Goal: Check status: Check status

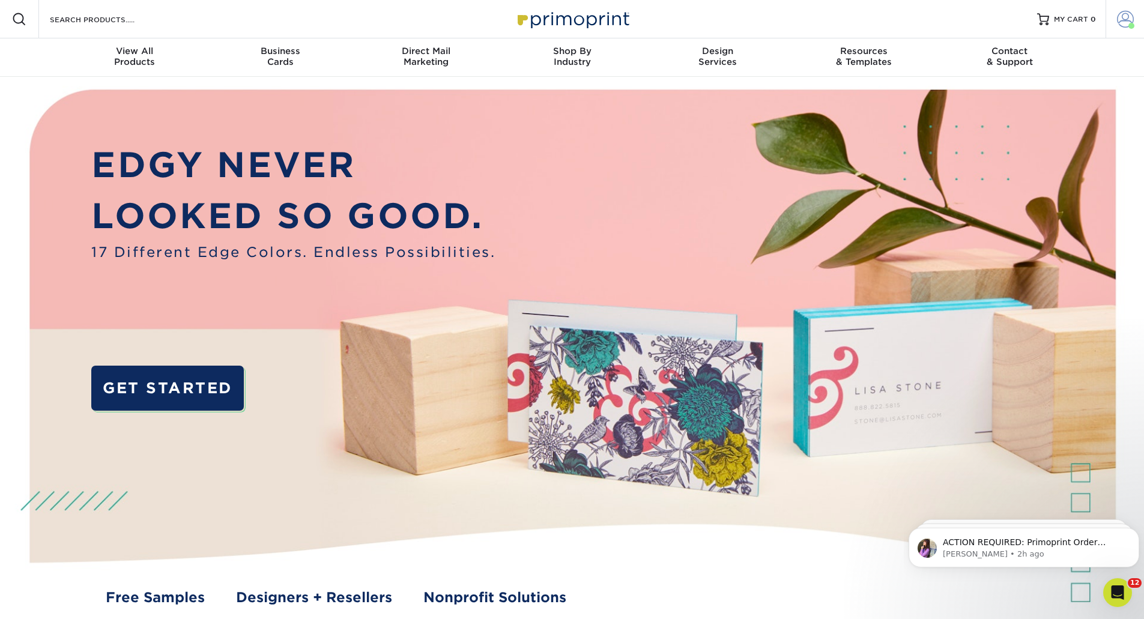
click at [1129, 20] on span at bounding box center [1125, 19] width 17 height 17
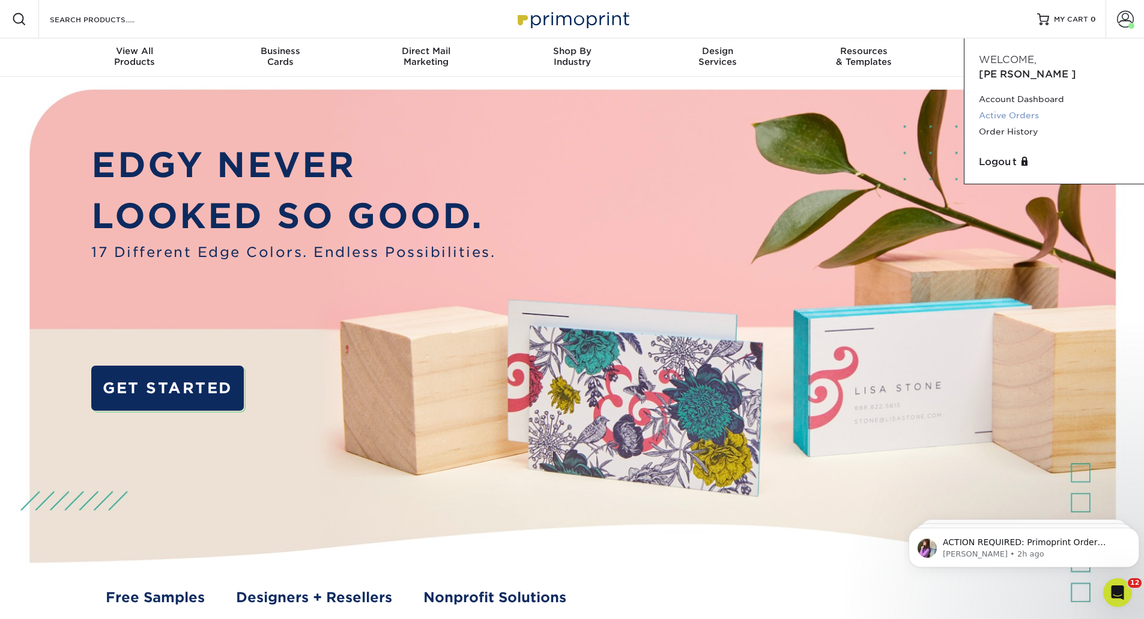
click at [1030, 107] on link "Active Orders" at bounding box center [1054, 115] width 151 height 16
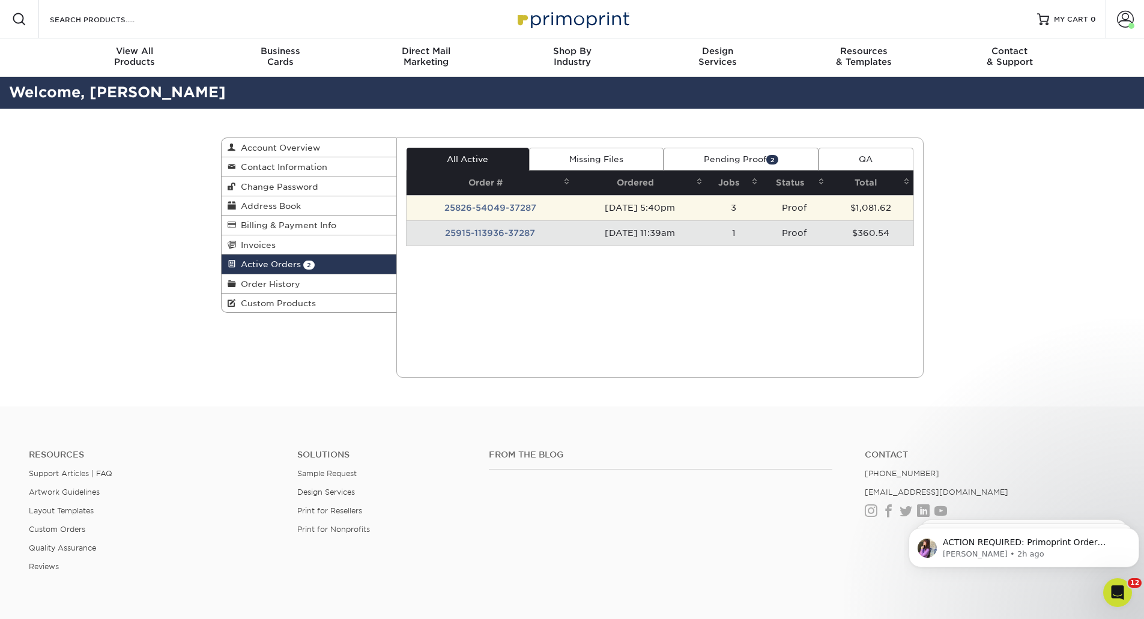
click at [500, 207] on td "25826-54049-37287" at bounding box center [490, 207] width 167 height 25
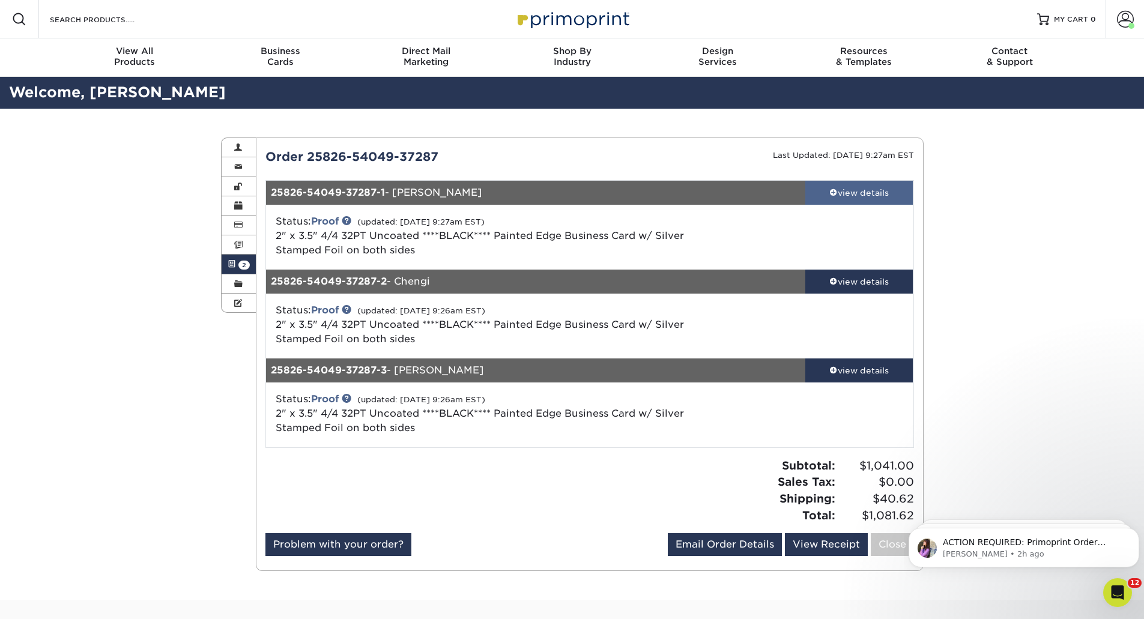
click at [852, 196] on div "view details" at bounding box center [859, 193] width 108 height 12
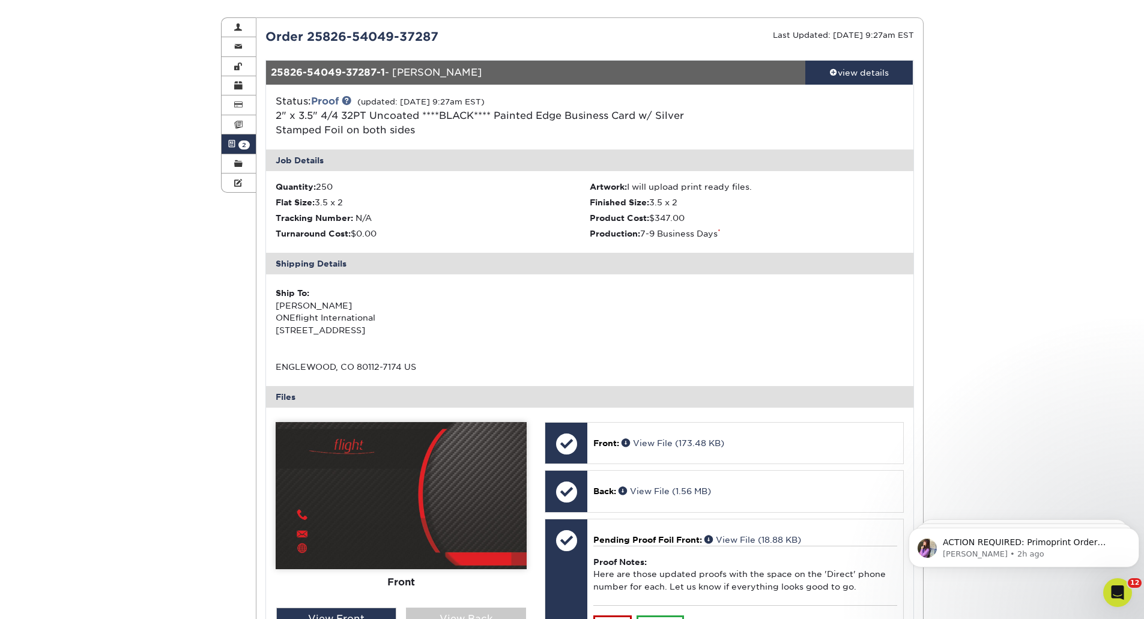
scroll to position [180, 0]
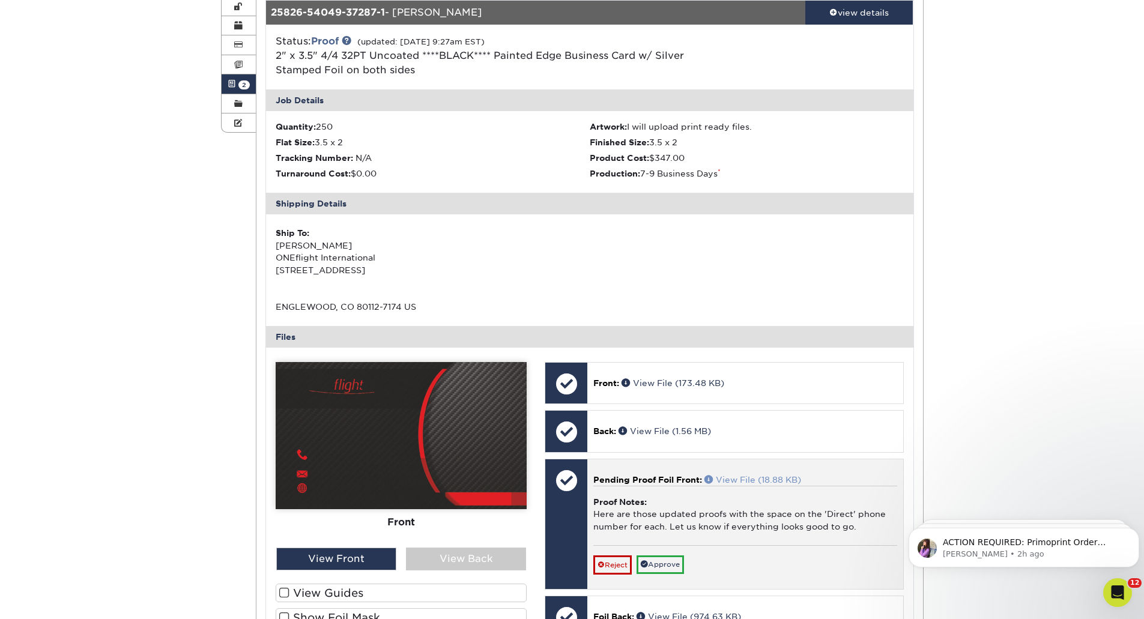
click at [739, 481] on link "View File (18.88 KB)" at bounding box center [752, 480] width 97 height 10
drag, startPoint x: 655, startPoint y: 564, endPoint x: 661, endPoint y: 549, distance: 15.6
click at [655, 564] on link "Approve" at bounding box center [660, 564] width 47 height 19
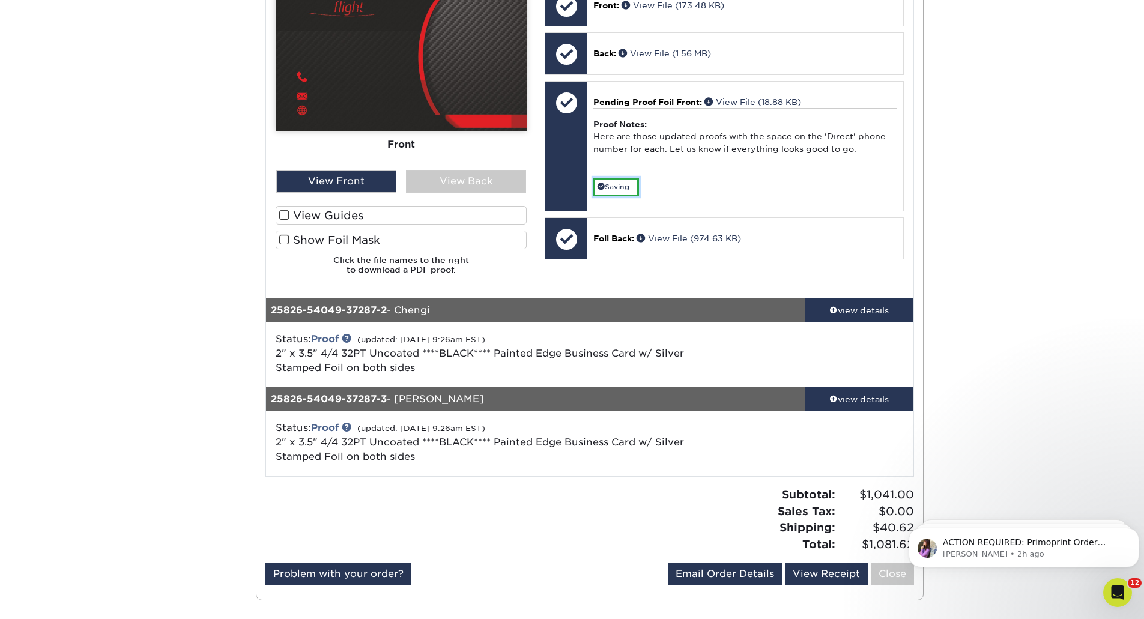
scroll to position [600, 0]
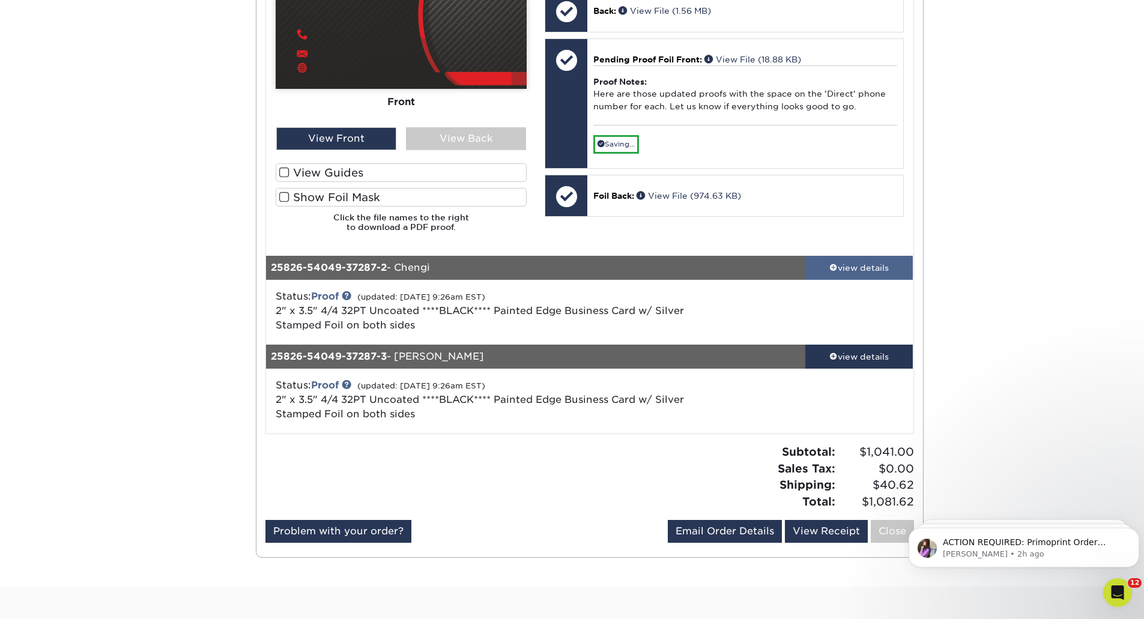
click at [866, 264] on div "view details" at bounding box center [859, 268] width 108 height 12
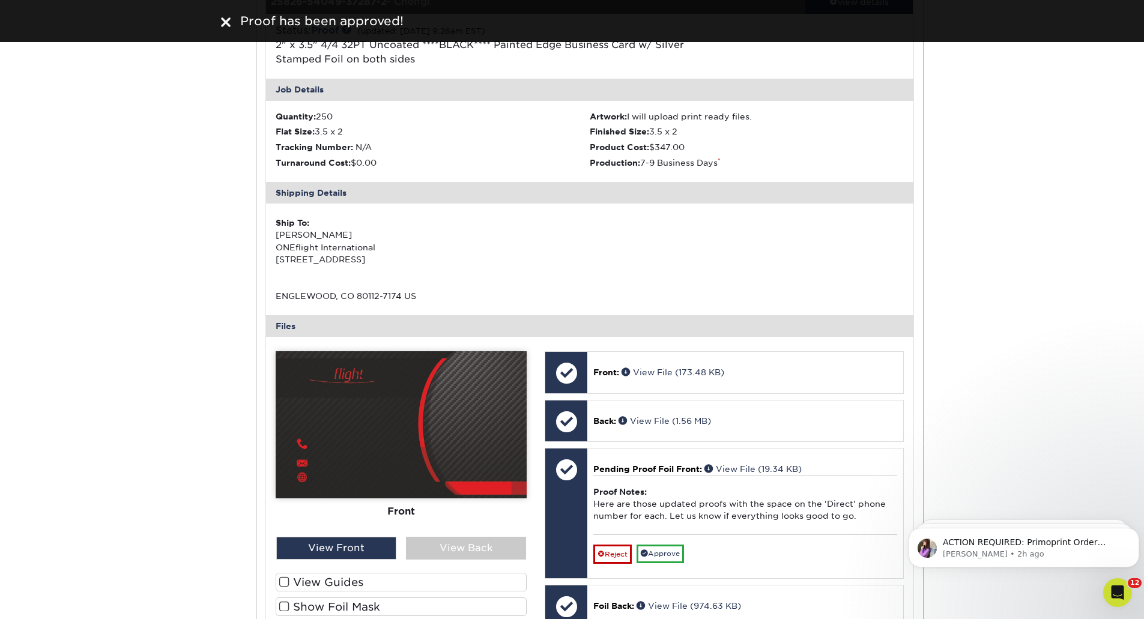
scroll to position [961, 0]
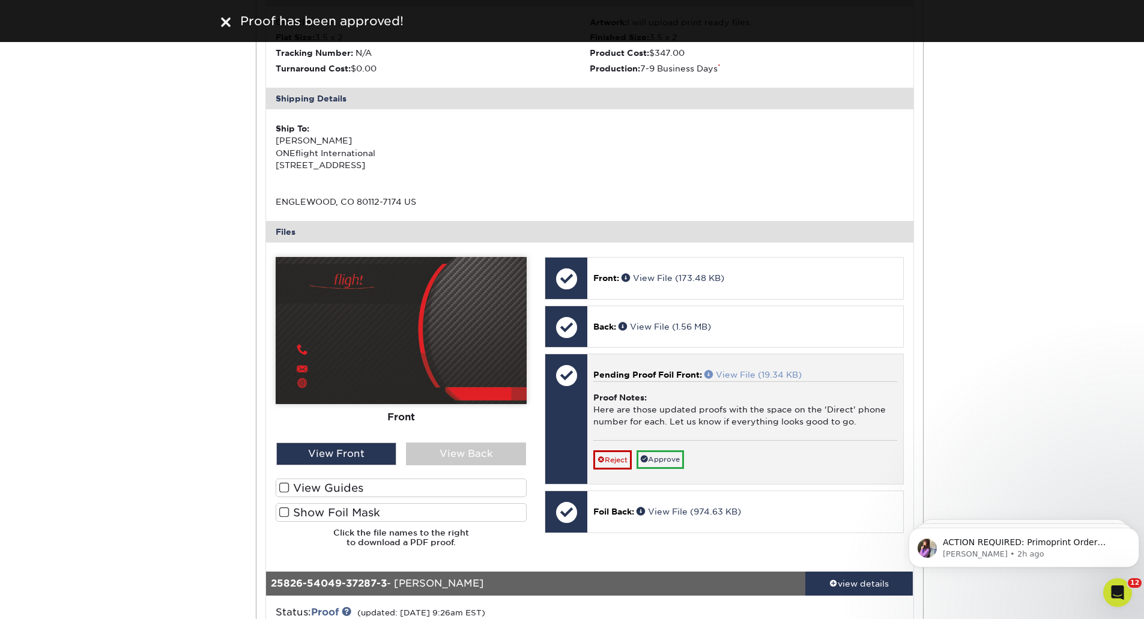
click at [764, 370] on link "View File (19.34 KB)" at bounding box center [752, 375] width 97 height 10
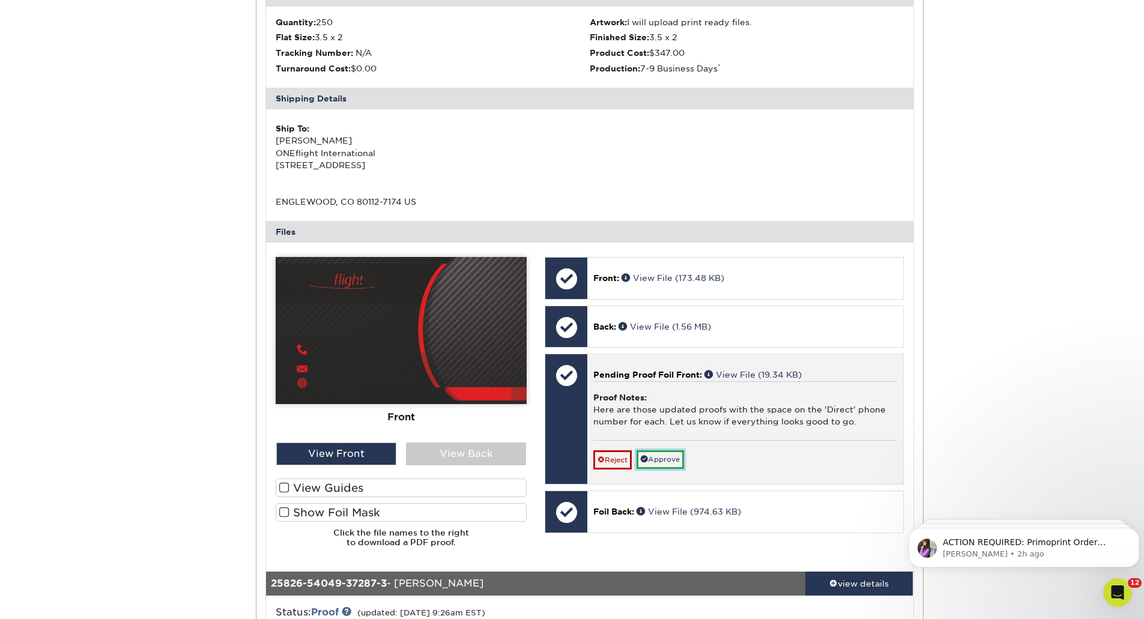
click at [663, 458] on link "Approve" at bounding box center [660, 459] width 47 height 19
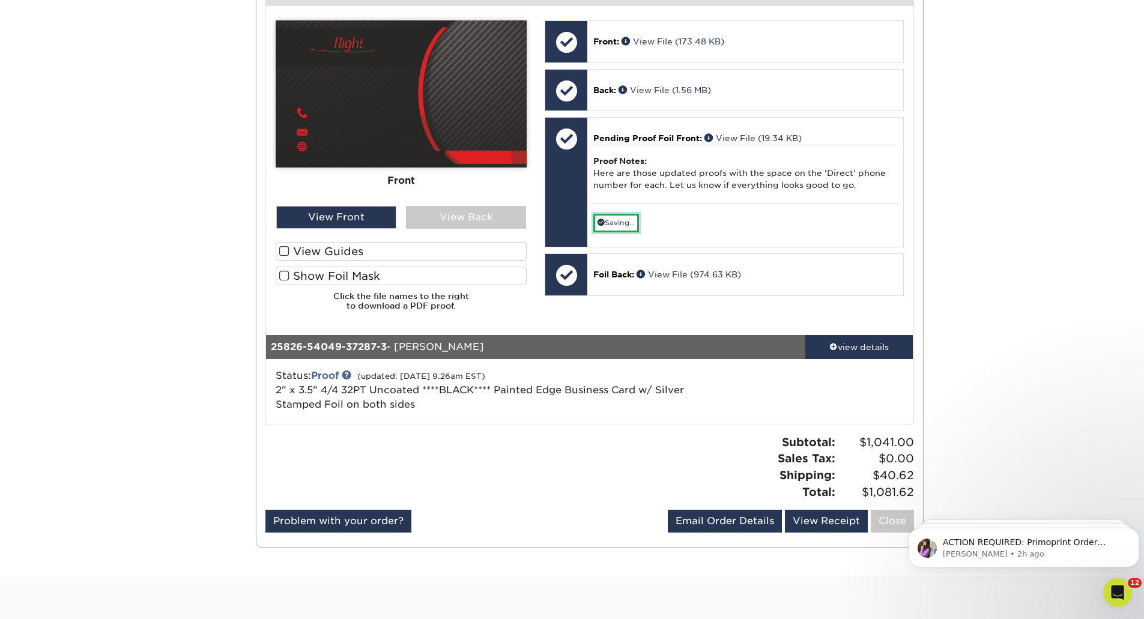
scroll to position [1201, 0]
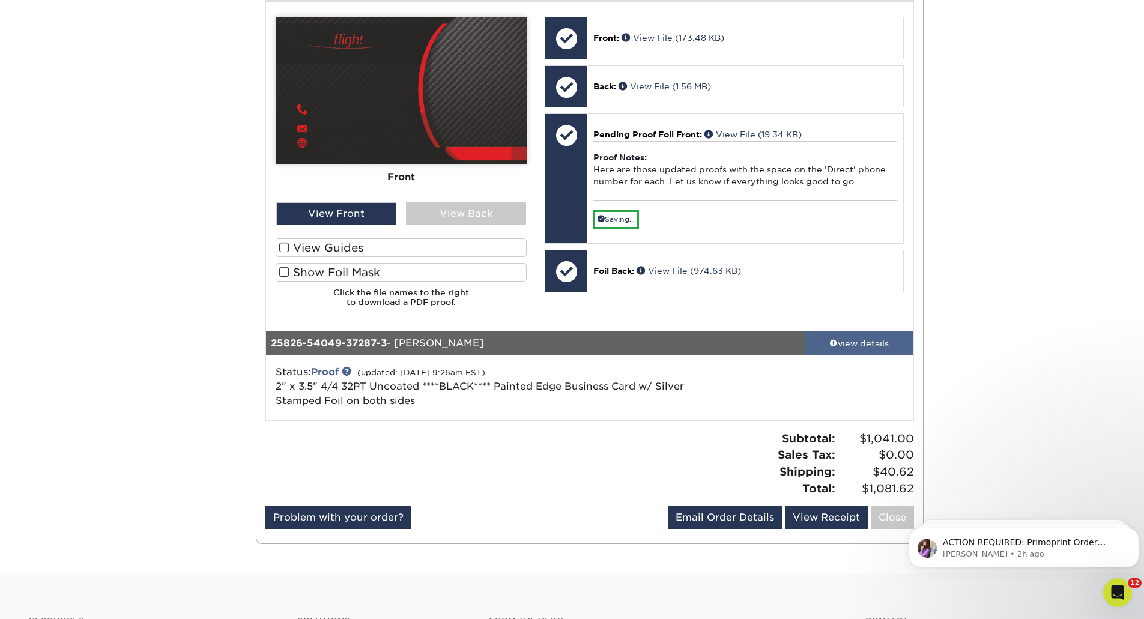
click at [860, 342] on div "view details" at bounding box center [859, 343] width 108 height 12
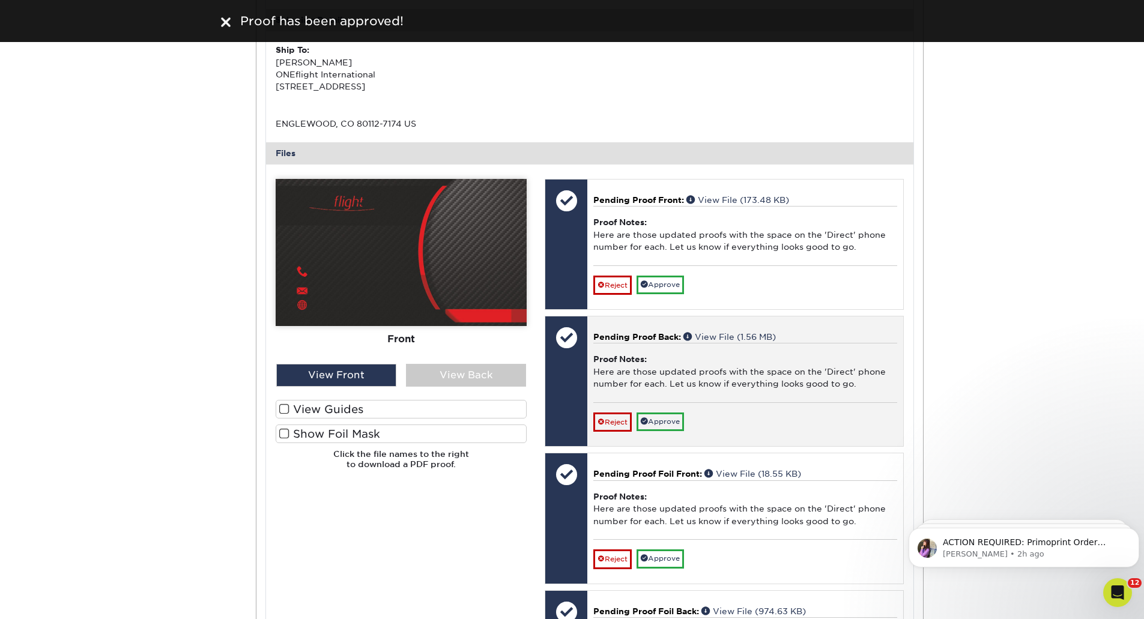
scroll to position [1741, 0]
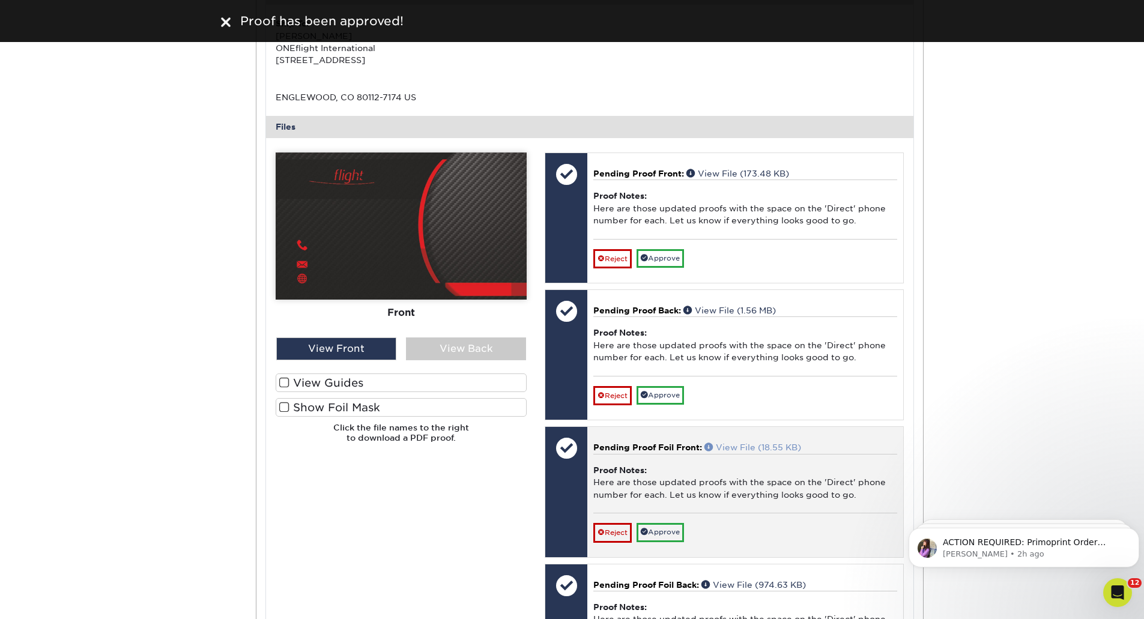
click at [738, 446] on link "View File (18.55 KB)" at bounding box center [752, 448] width 97 height 10
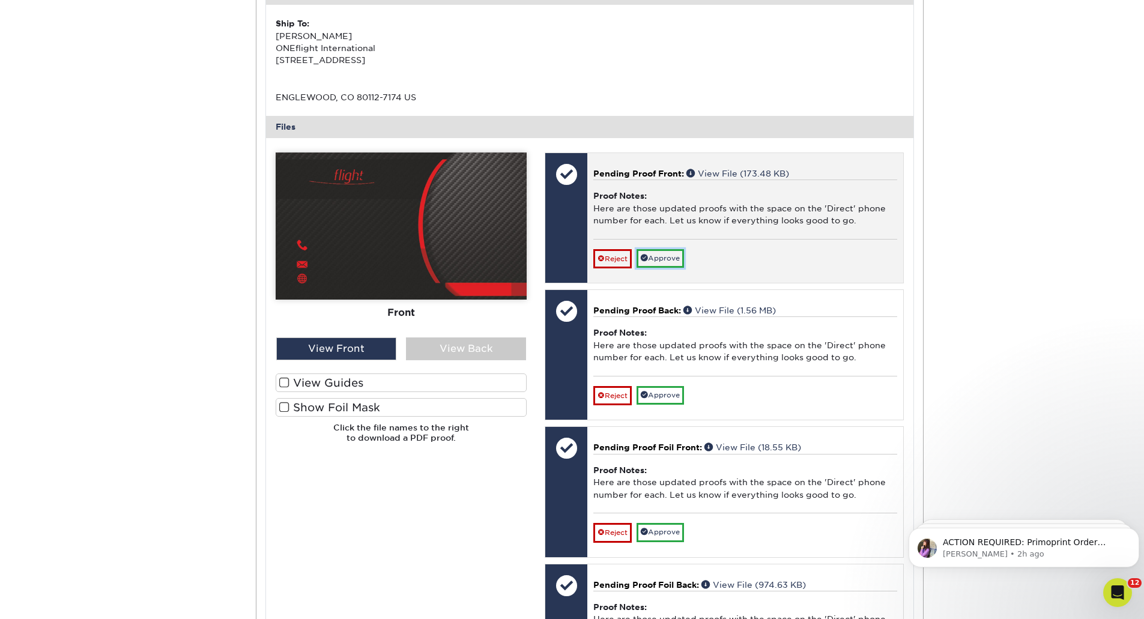
click at [672, 261] on link "Approve" at bounding box center [660, 258] width 47 height 19
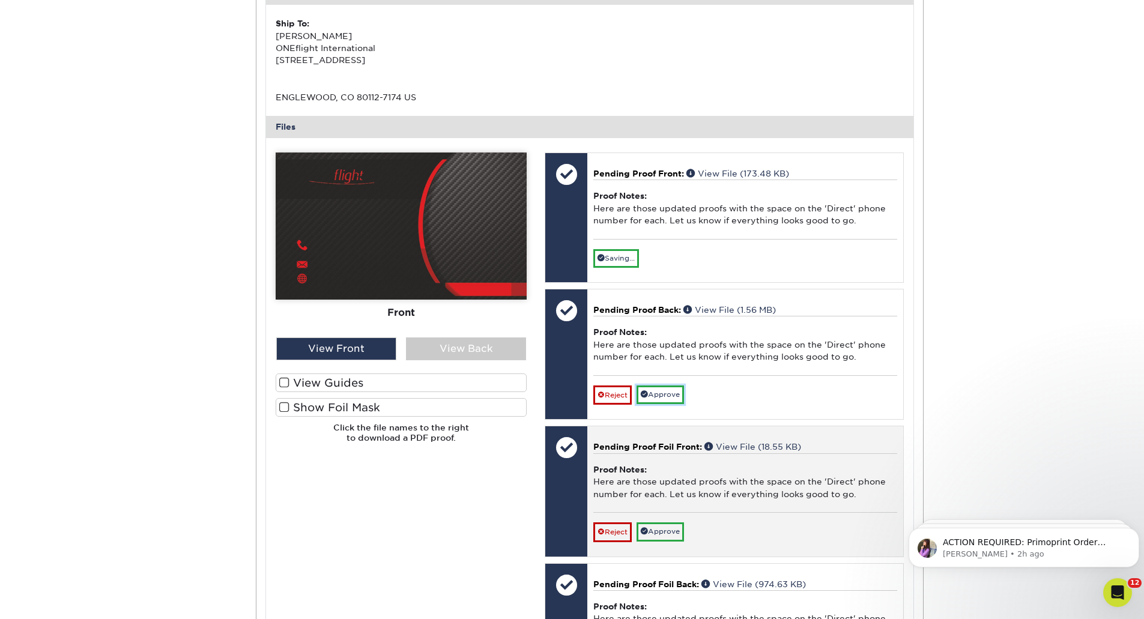
drag, startPoint x: 675, startPoint y: 396, endPoint x: 674, endPoint y: 426, distance: 29.4
click at [675, 396] on link "Approve" at bounding box center [660, 395] width 47 height 19
drag, startPoint x: 677, startPoint y: 530, endPoint x: 690, endPoint y: 509, distance: 25.0
click at [676, 529] on link "Approve" at bounding box center [660, 531] width 47 height 19
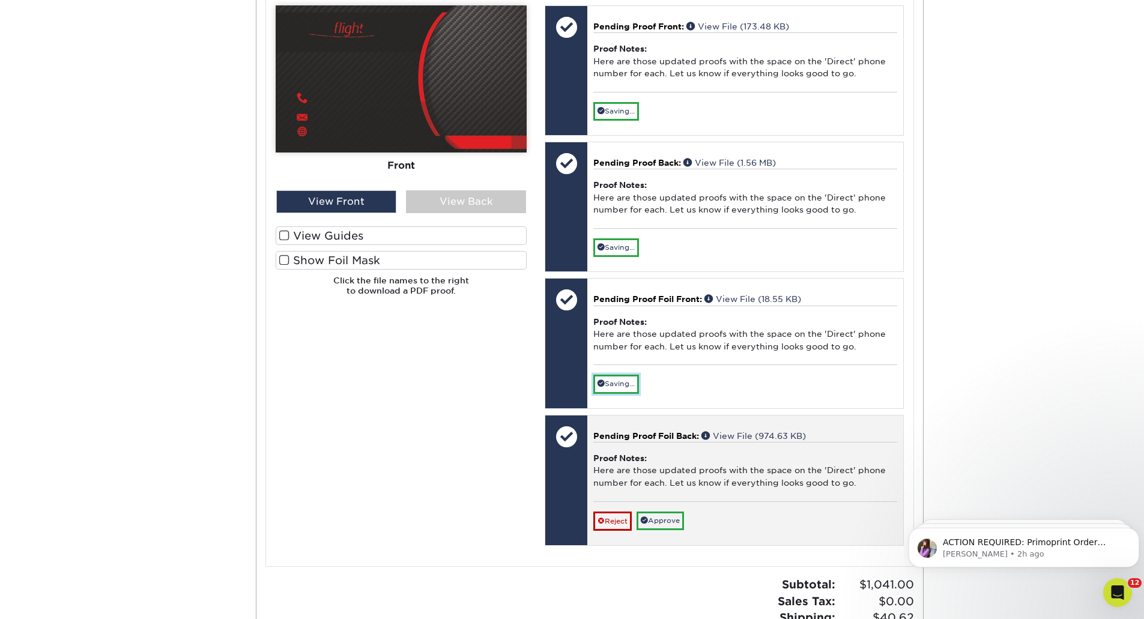
scroll to position [1922, 0]
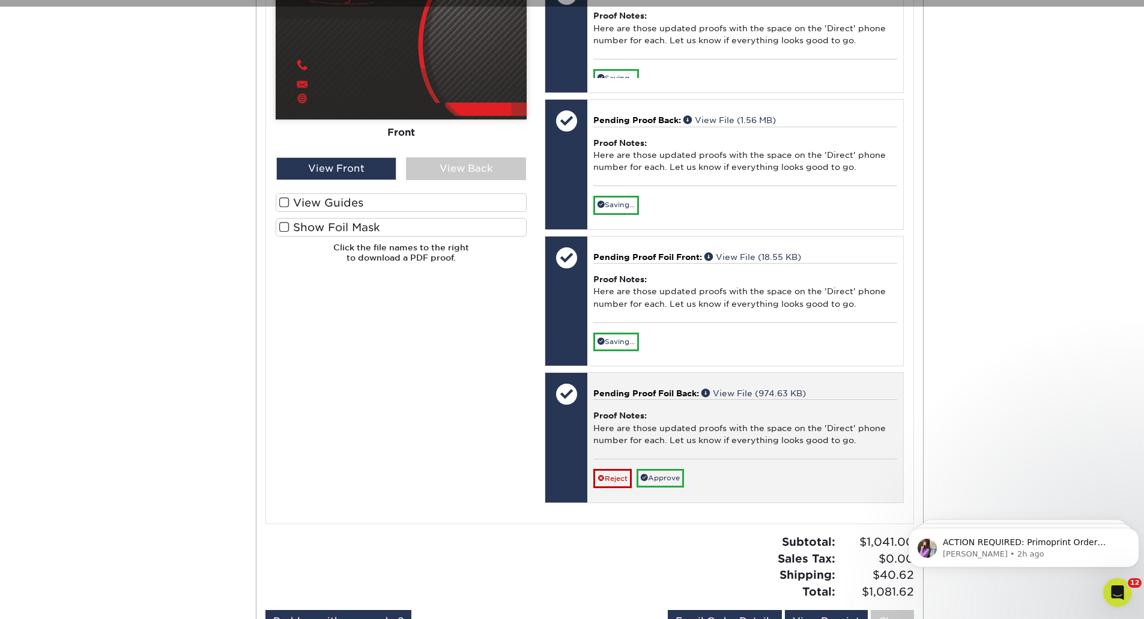
click at [664, 488] on div "Pending Proof Foil Back: View File (974.63 KB) Proof Notes: Here are those upda…" at bounding box center [744, 438] width 315 height 130
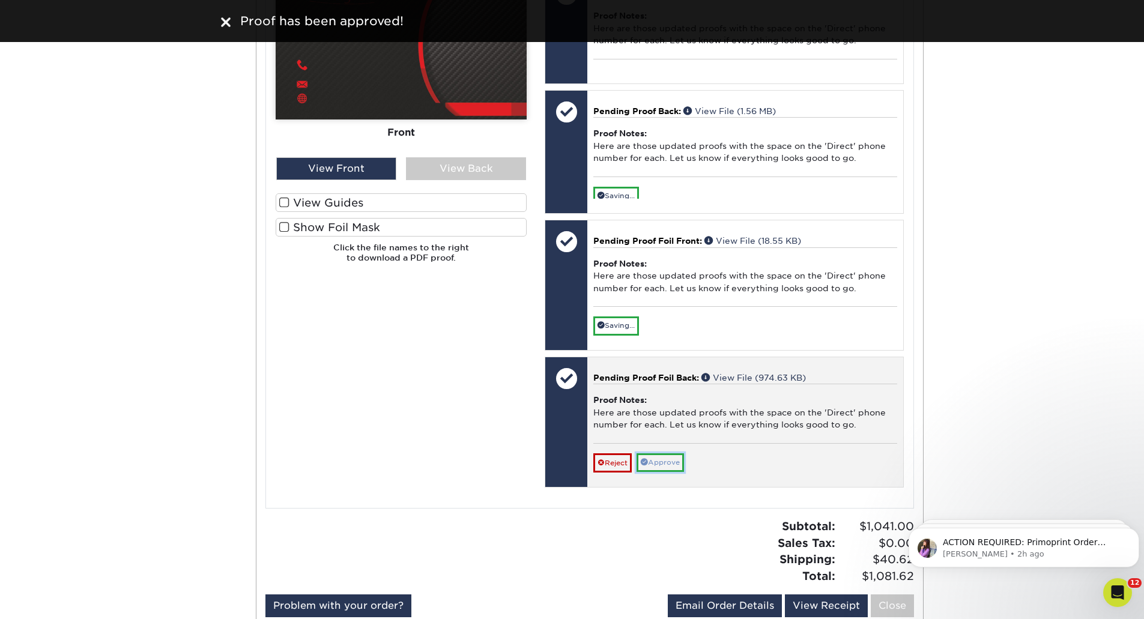
click at [671, 467] on link "Approve" at bounding box center [660, 462] width 47 height 19
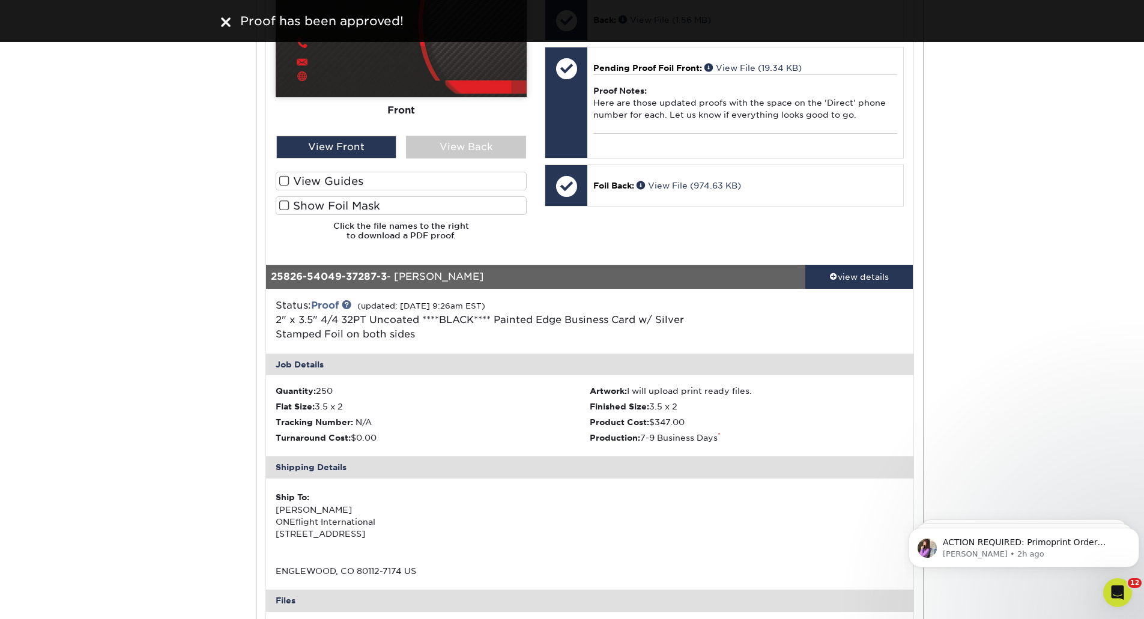
scroll to position [1261, 0]
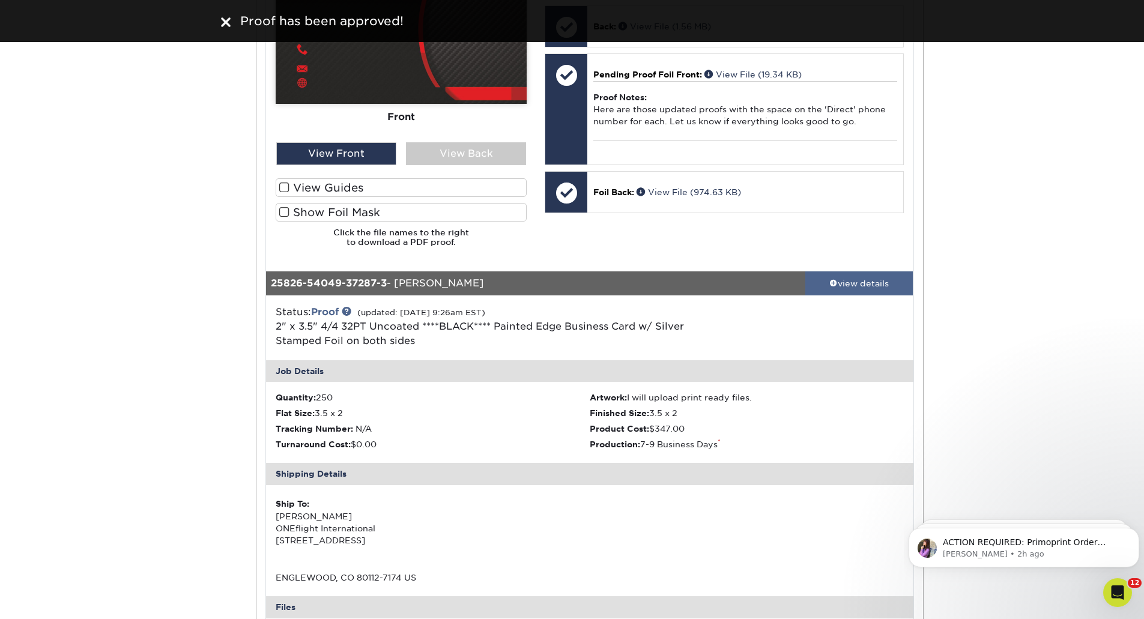
click at [848, 283] on div "view details" at bounding box center [859, 283] width 108 height 12
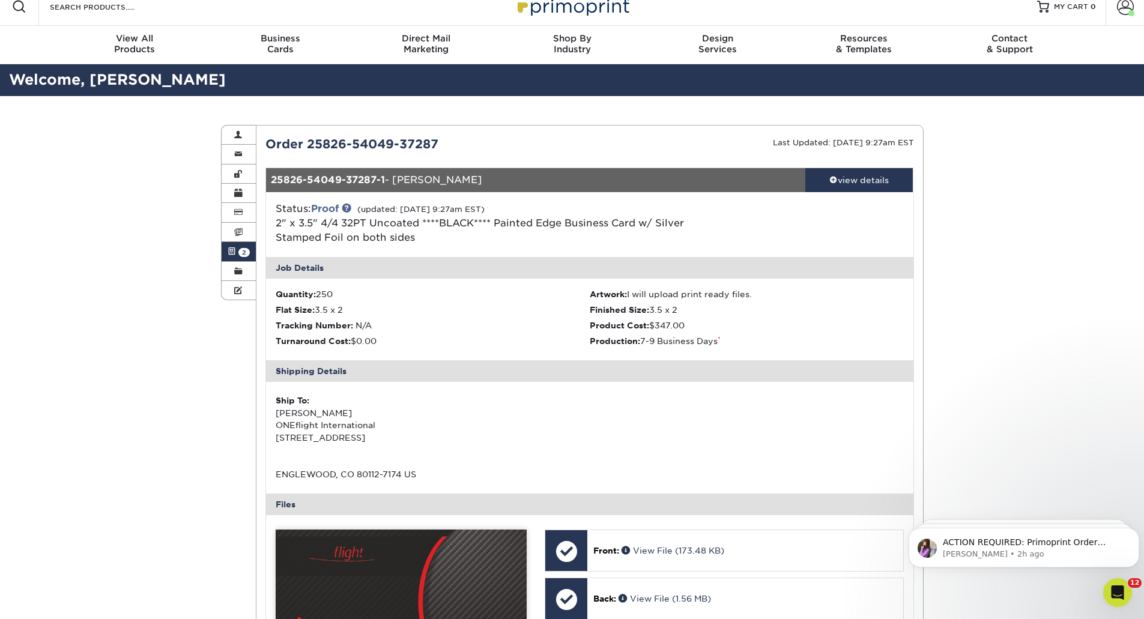
scroll to position [0, 0]
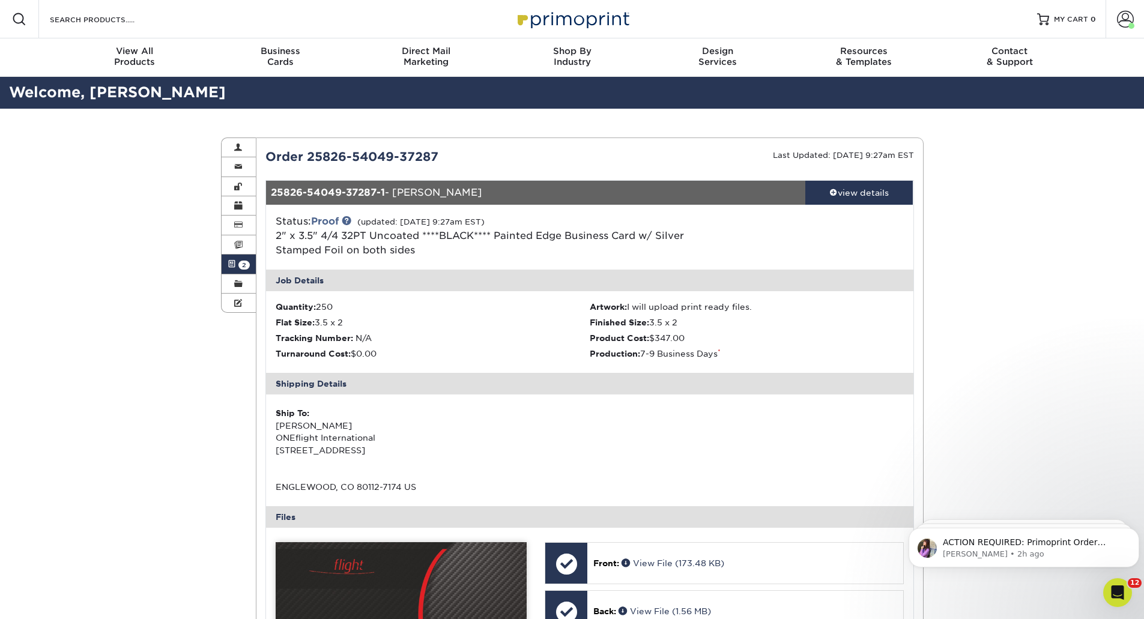
click at [237, 265] on link "Active Orders 2" at bounding box center [239, 264] width 35 height 19
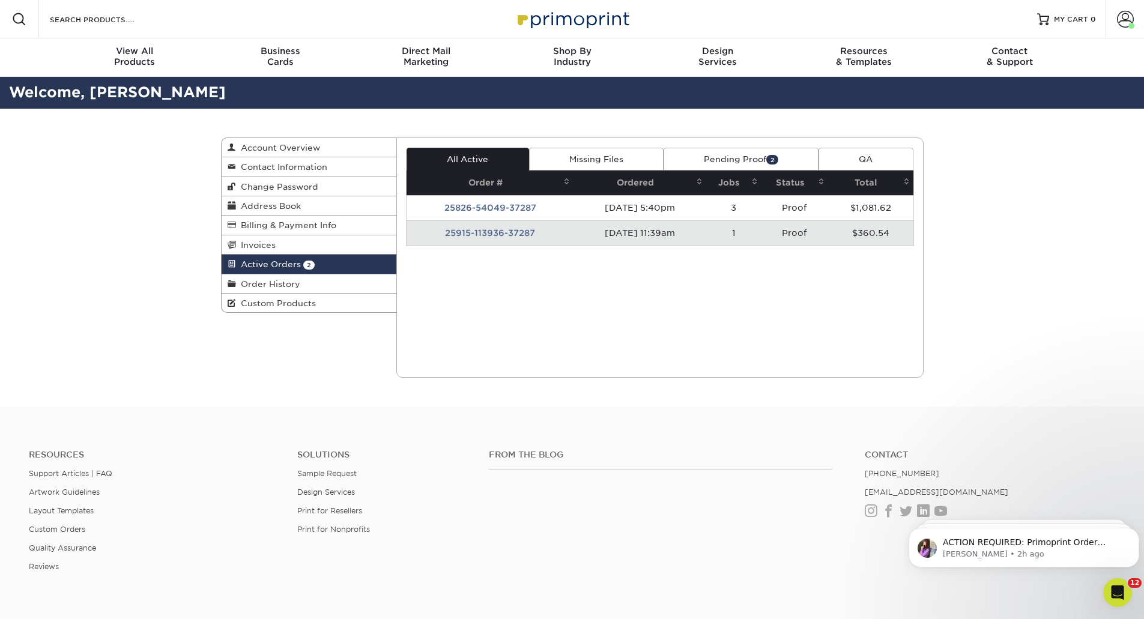
click at [515, 231] on td "25915-113936-37287" at bounding box center [490, 232] width 167 height 25
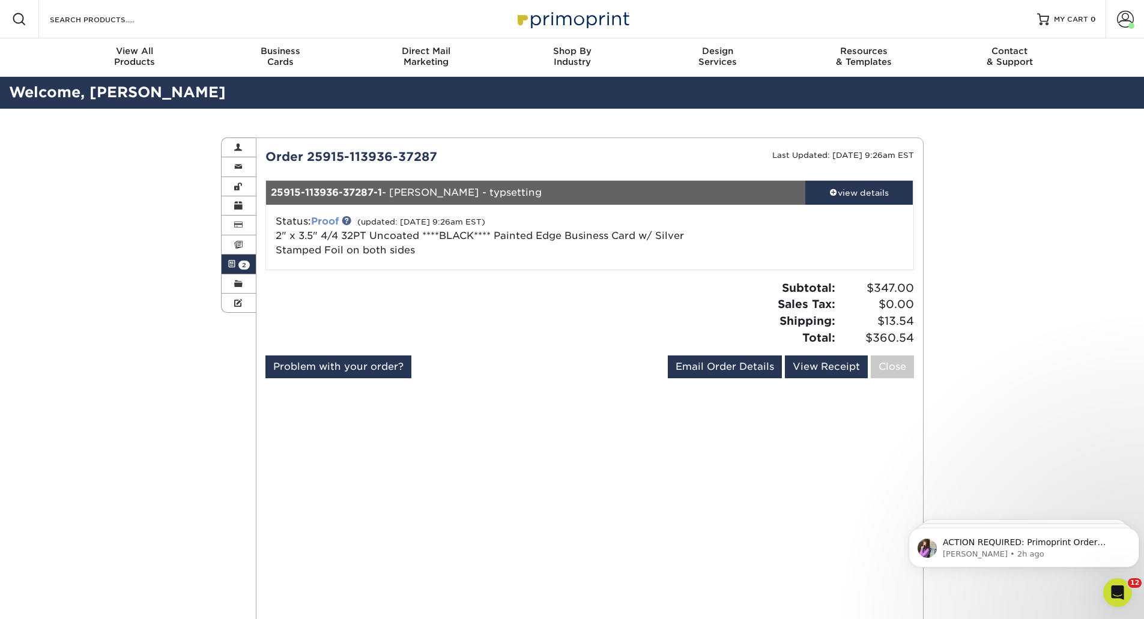
click at [320, 217] on link "Proof" at bounding box center [325, 221] width 28 height 11
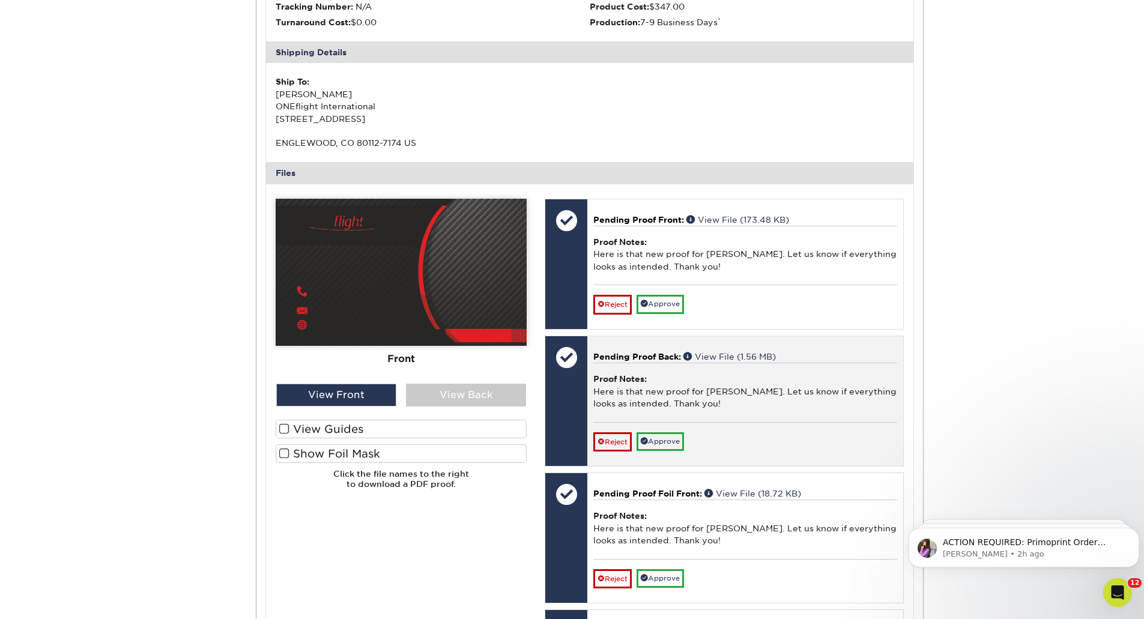
scroll to position [360, 0]
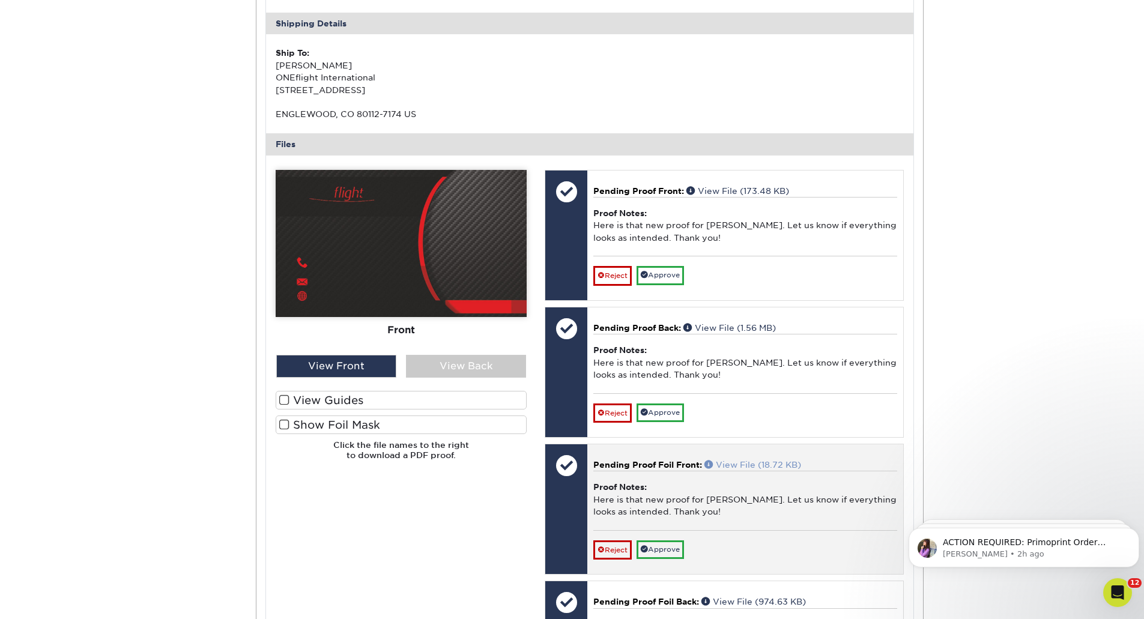
click at [748, 461] on link "View File (18.72 KB)" at bounding box center [752, 465] width 97 height 10
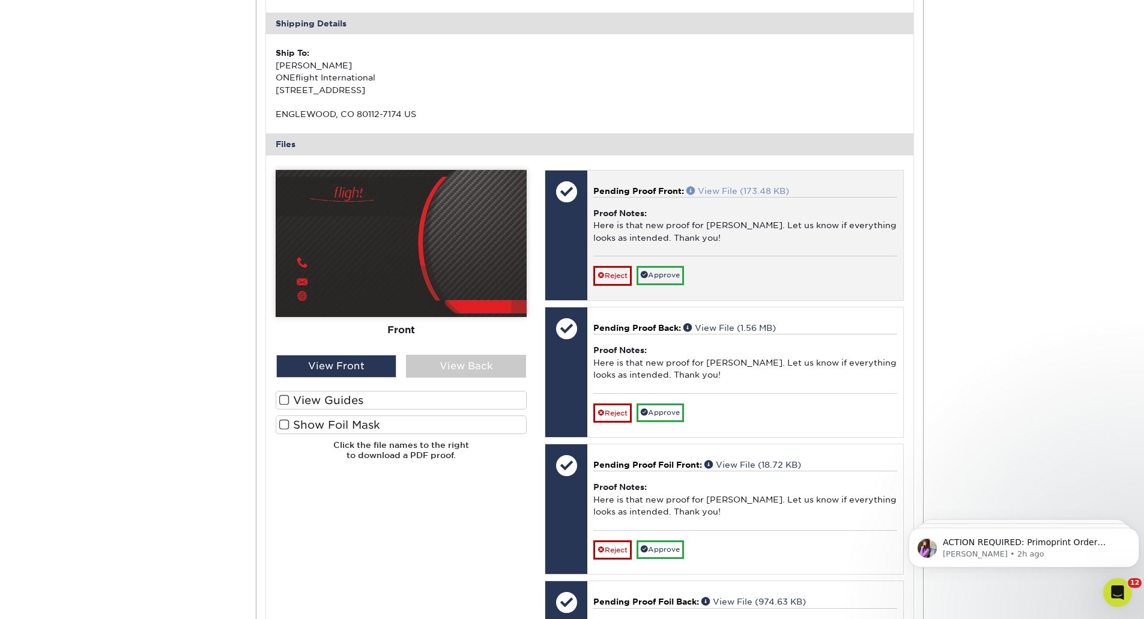
click at [727, 186] on link "View File (173.48 KB)" at bounding box center [737, 191] width 103 height 10
click at [661, 273] on link "Approve" at bounding box center [660, 275] width 47 height 19
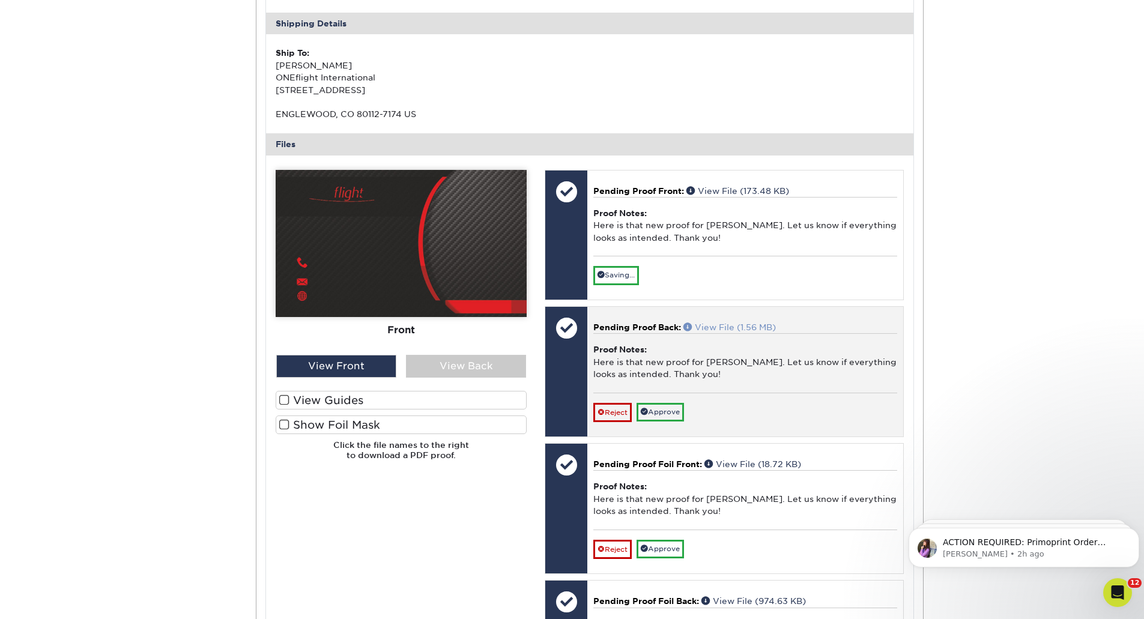
click at [733, 325] on link "View File (1.56 MB)" at bounding box center [729, 327] width 92 height 10
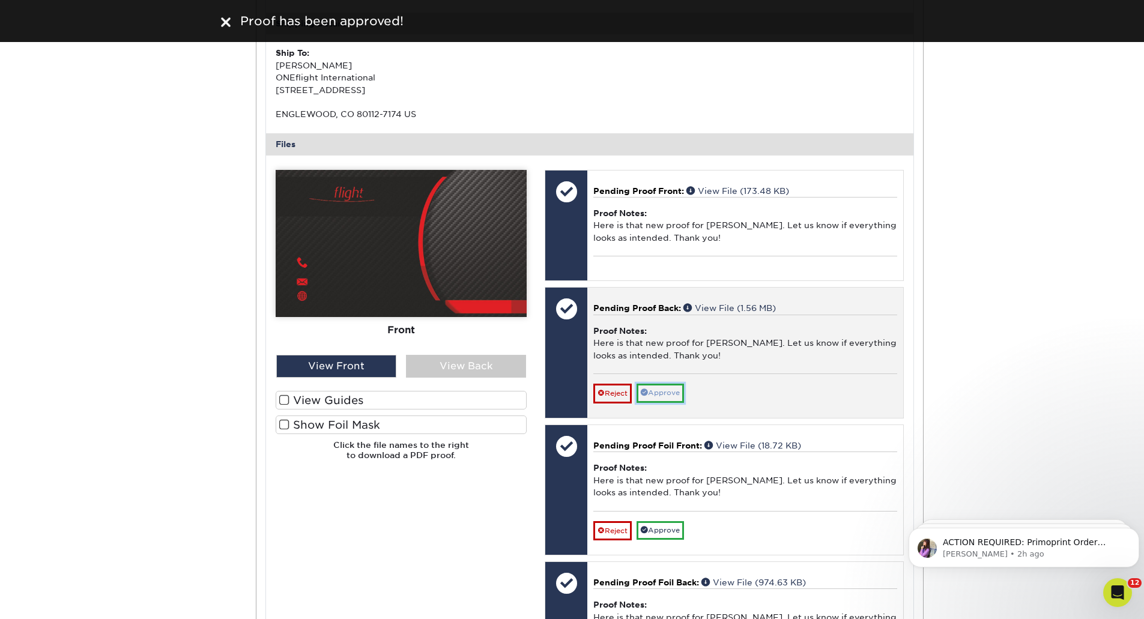
click at [656, 389] on link "Approve" at bounding box center [660, 393] width 47 height 19
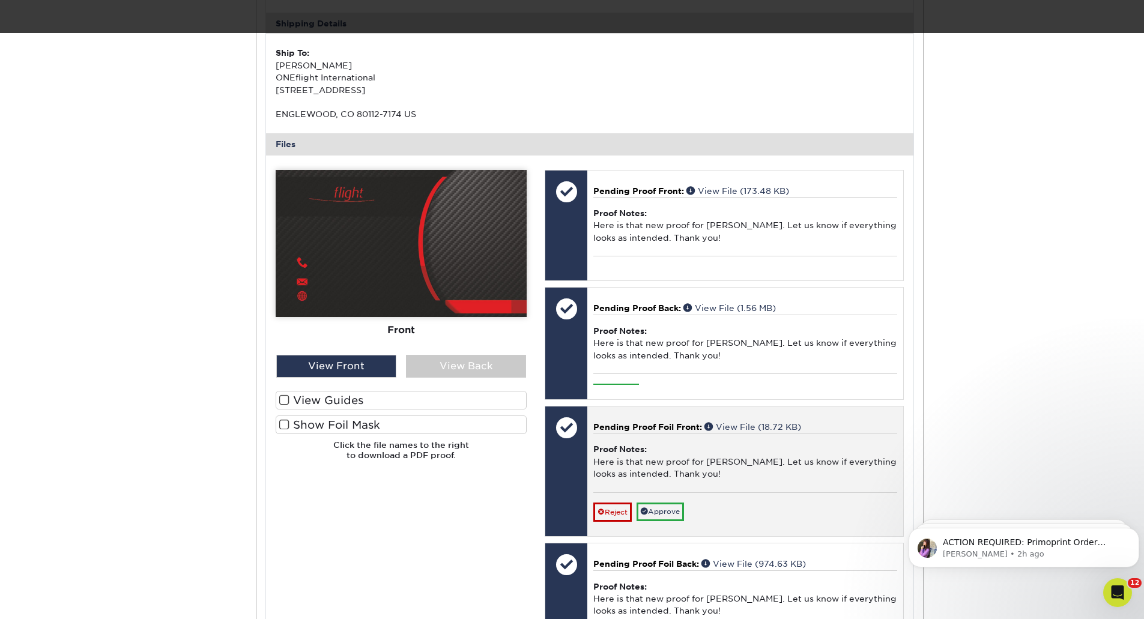
click at [748, 444] on div "Proof Notes: Here is that new proof for David. Let us know if everything looks …" at bounding box center [744, 462] width 303 height 59
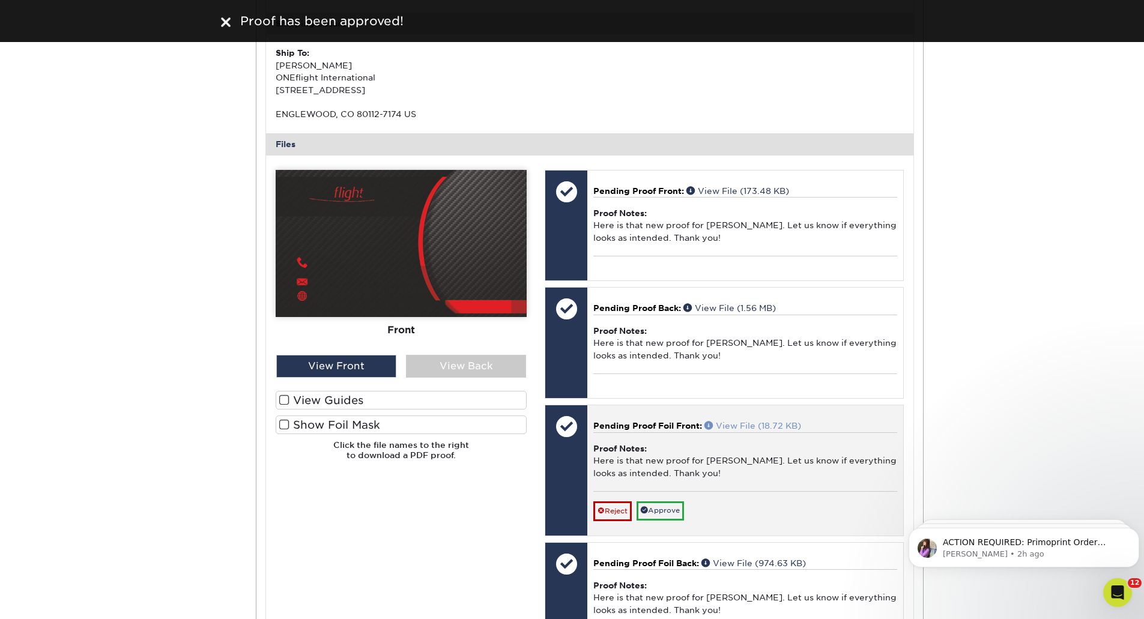
click at [748, 427] on link "View File (18.72 KB)" at bounding box center [752, 426] width 97 height 10
click at [664, 508] on link "Approve" at bounding box center [660, 510] width 47 height 19
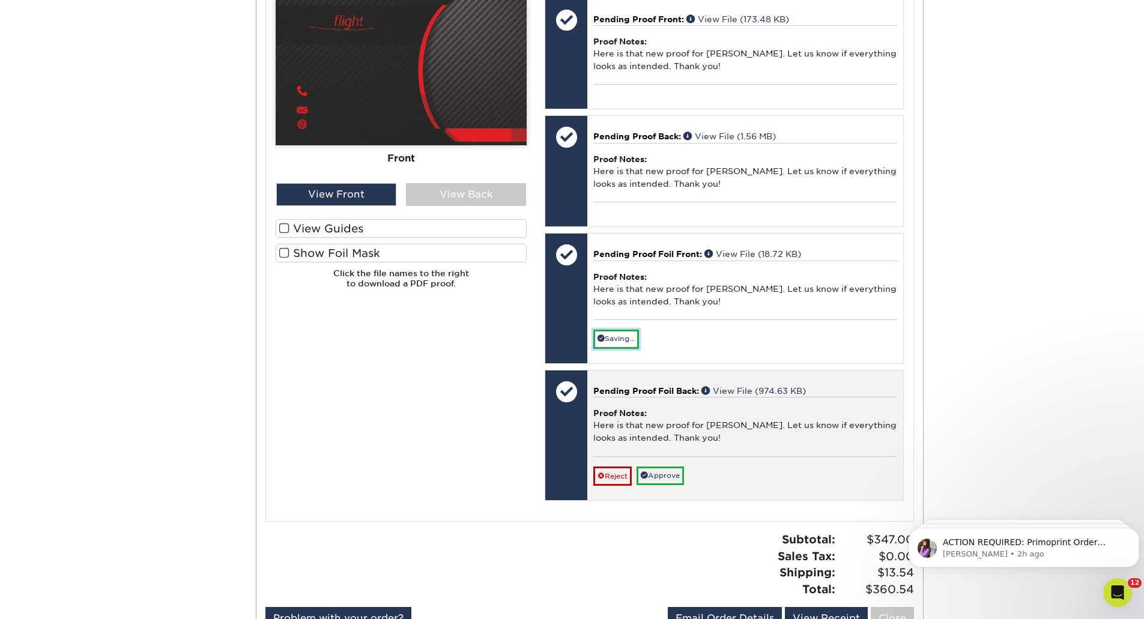
scroll to position [540, 0]
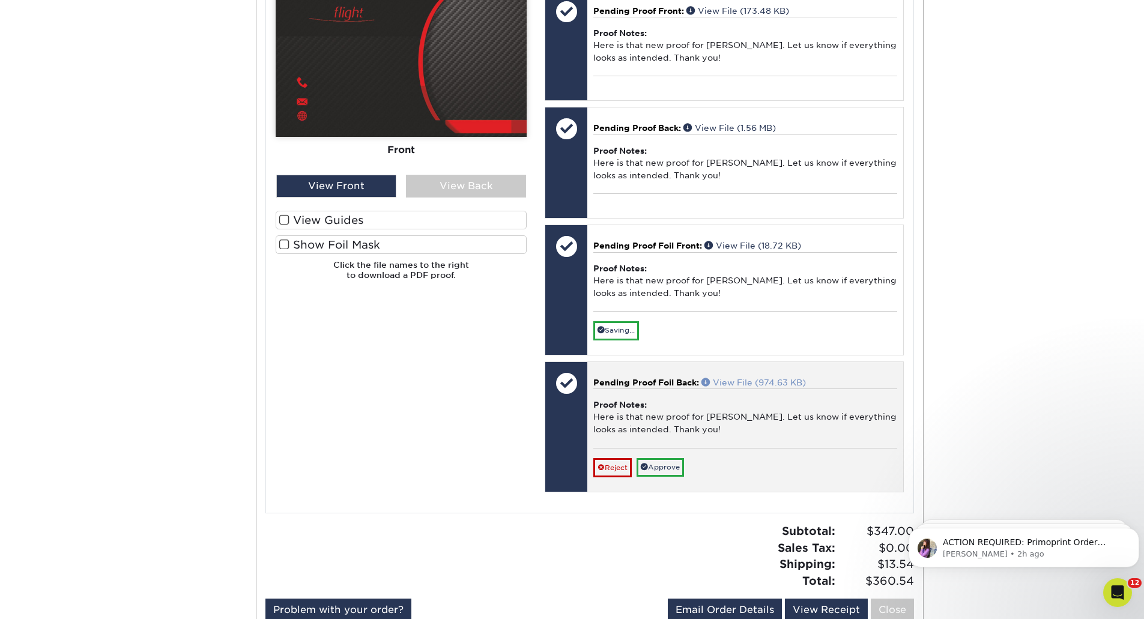
click at [742, 384] on link "View File (974.63 KB)" at bounding box center [753, 383] width 104 height 10
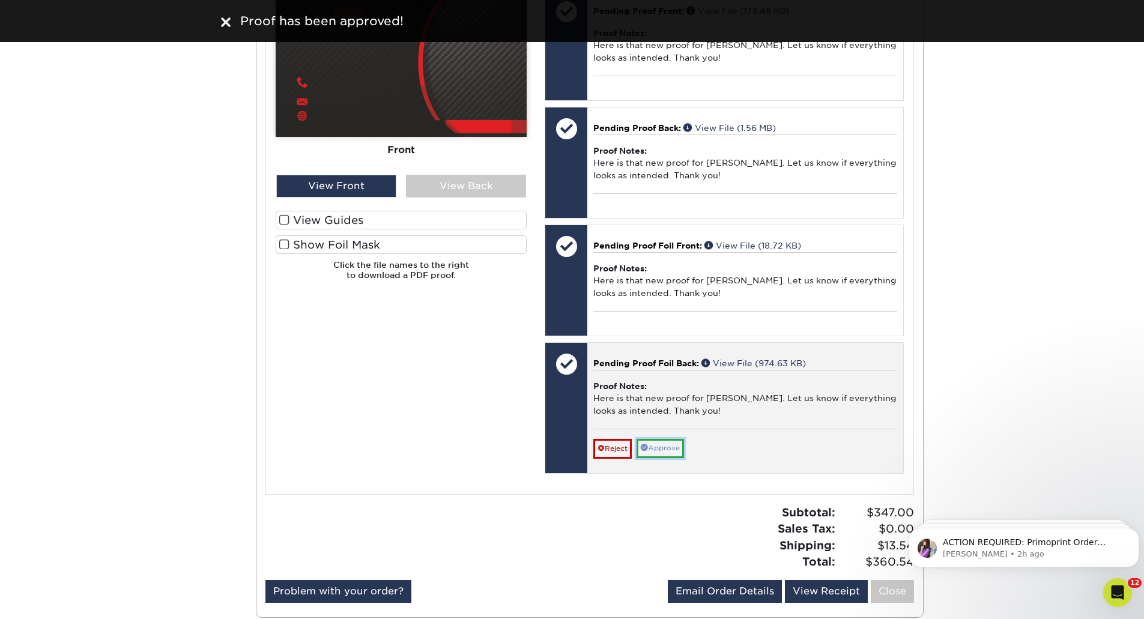
click at [663, 444] on link "Approve" at bounding box center [660, 448] width 47 height 19
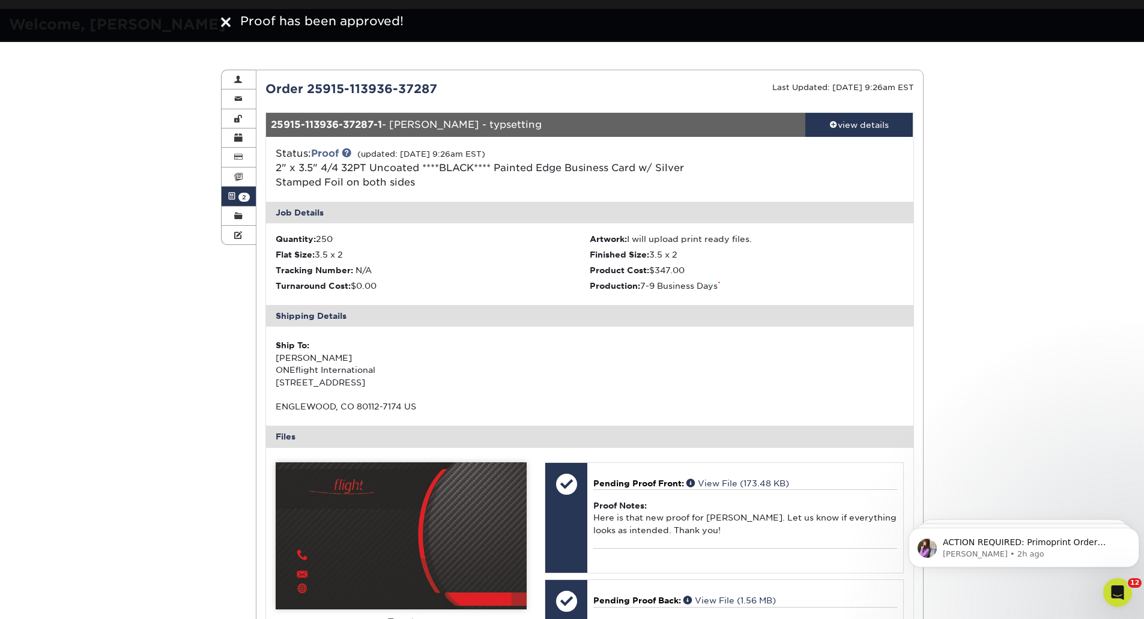
scroll to position [0, 0]
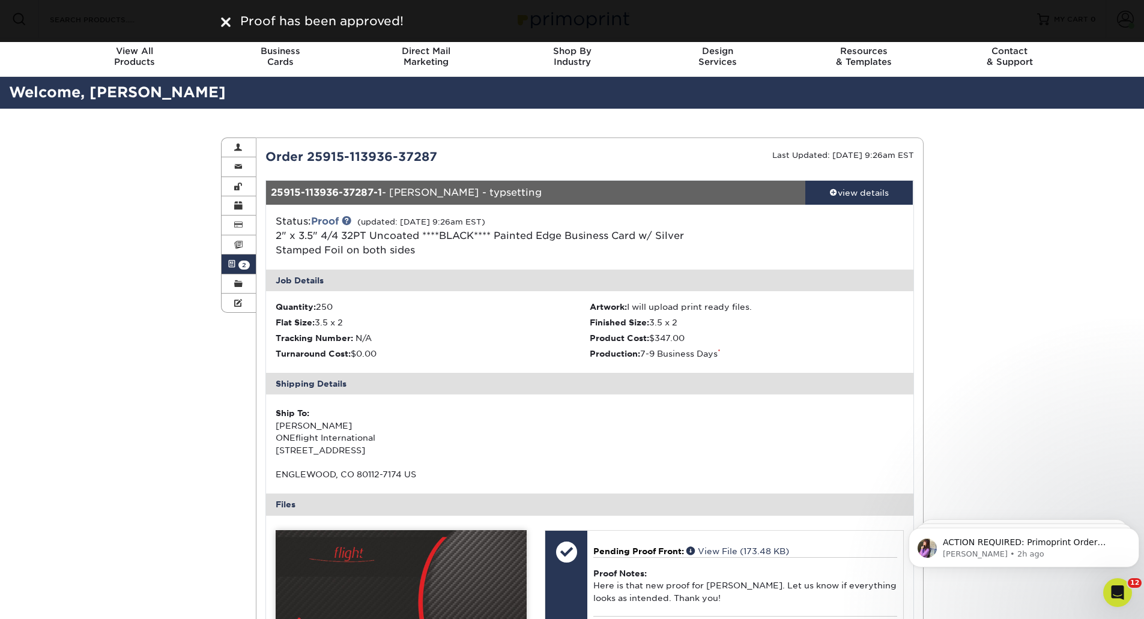
click at [236, 262] on link "Active Orders 2" at bounding box center [239, 264] width 35 height 19
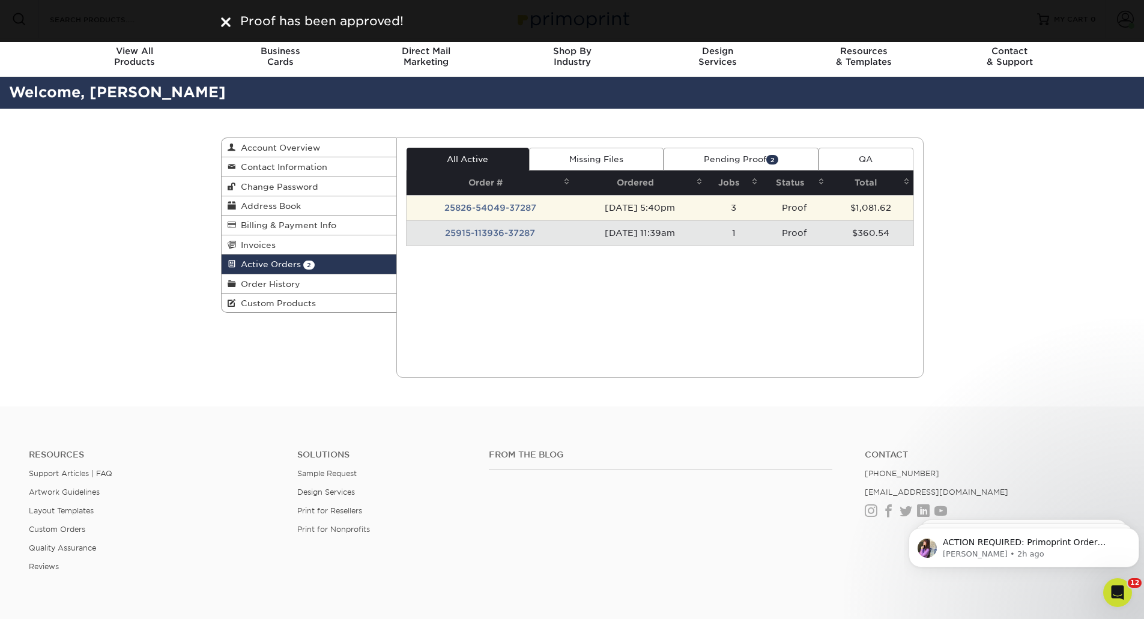
click at [518, 205] on td "25826-54049-37287" at bounding box center [490, 207] width 167 height 25
